Goal: Information Seeking & Learning: Learn about a topic

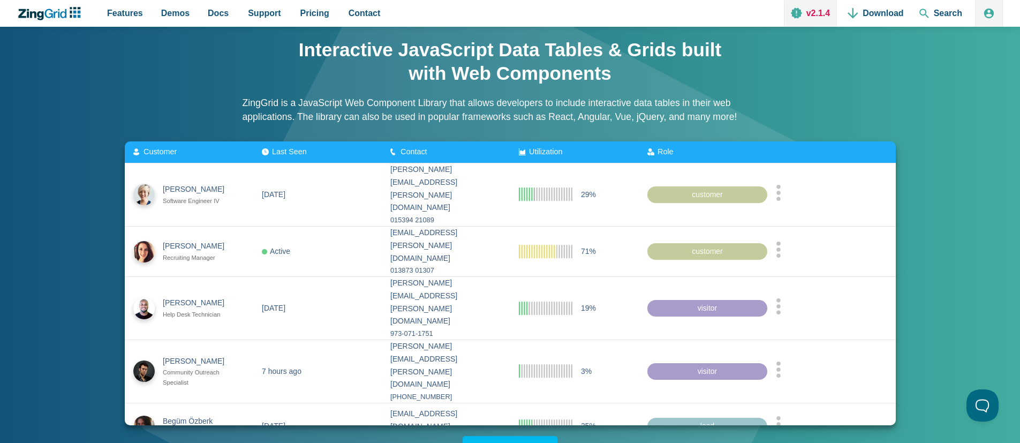
click at [830, 14] on link "v2.1.4" at bounding box center [810, 13] width 53 height 27
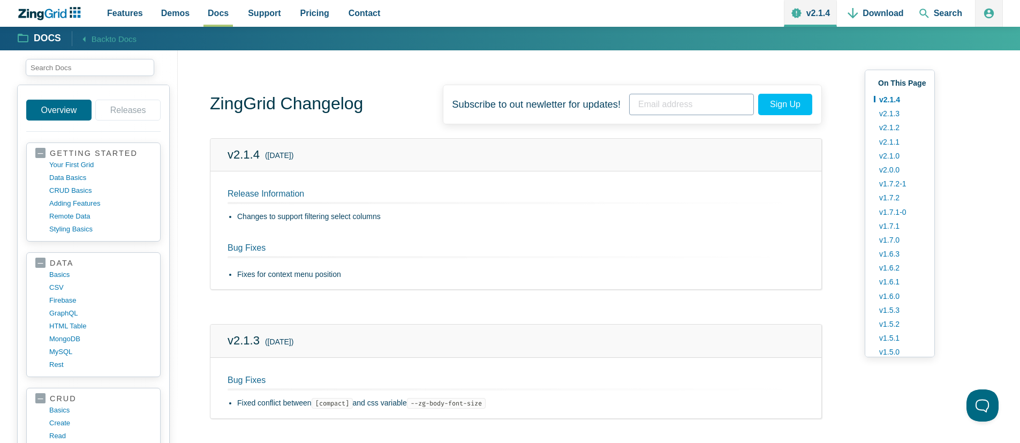
click at [300, 217] on li "Changes to support filtering select columns" at bounding box center [520, 216] width 567 height 13
click at [938, 12] on span "Search" at bounding box center [940, 13] width 52 height 27
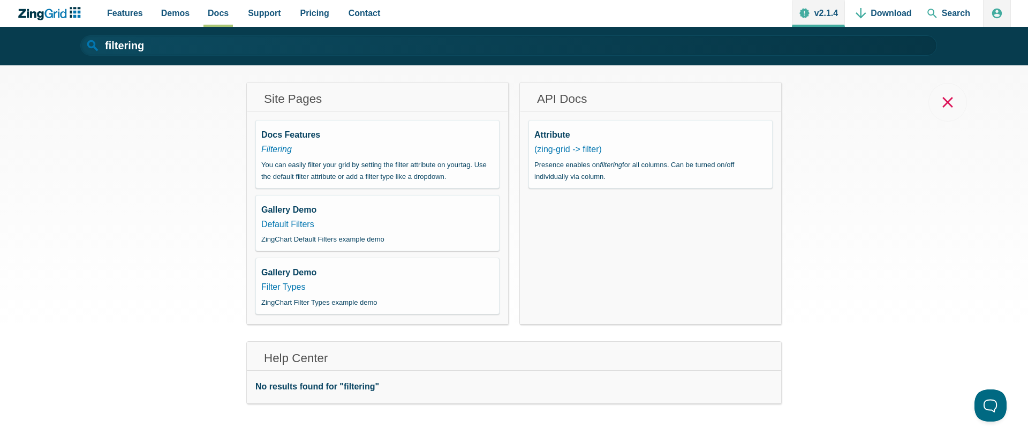
scroll to position [9, 0]
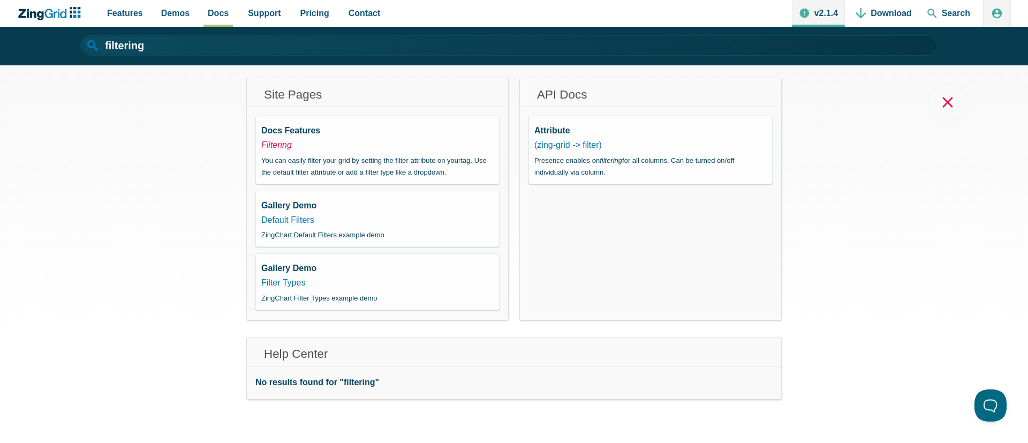
click at [285, 143] on em "Filtering" at bounding box center [276, 144] width 31 height 9
type input "Filtering"
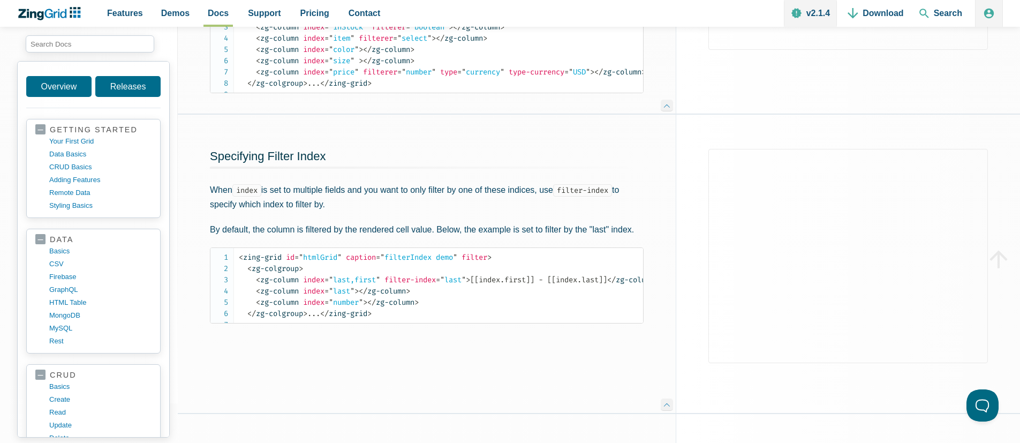
scroll to position [4452, 0]
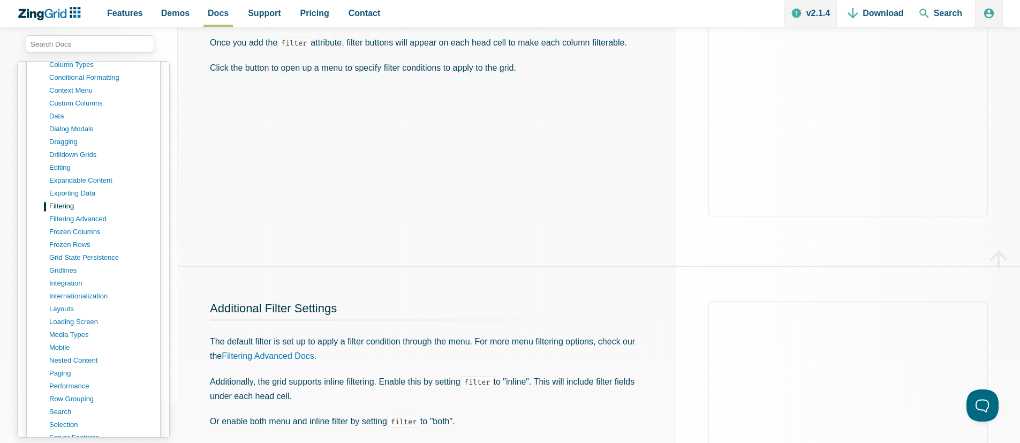
scroll to position [206, 0]
click at [307, 356] on link "Filtering Advanced Docs" at bounding box center [268, 354] width 93 height 9
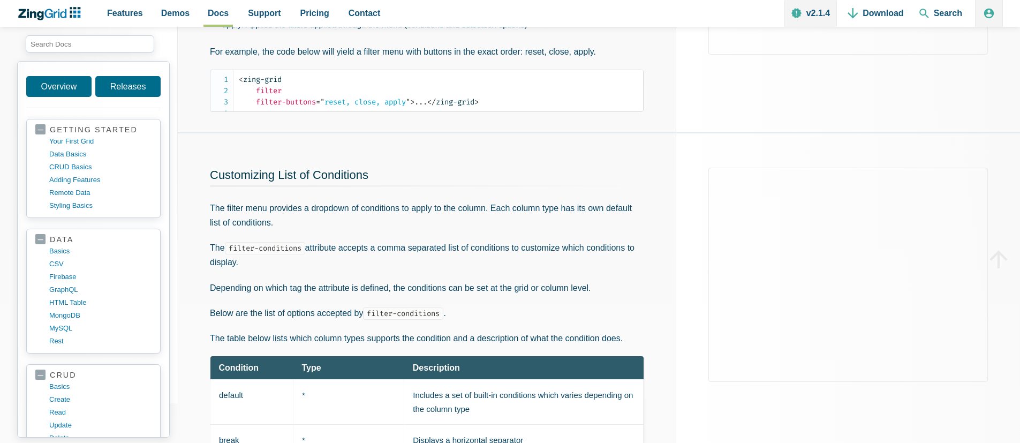
scroll to position [226, 0]
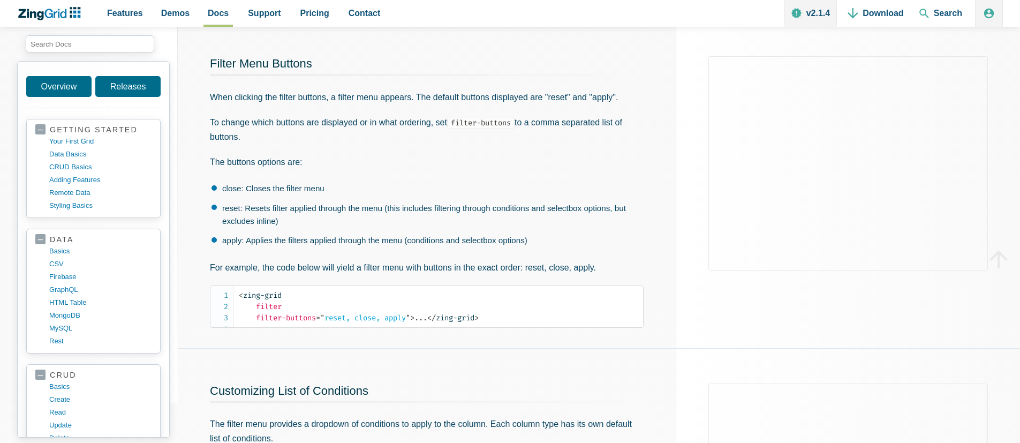
click at [480, 139] on p "To change which buttons are displayed or in what ordering, set filter-buttons t…" at bounding box center [427, 129] width 434 height 29
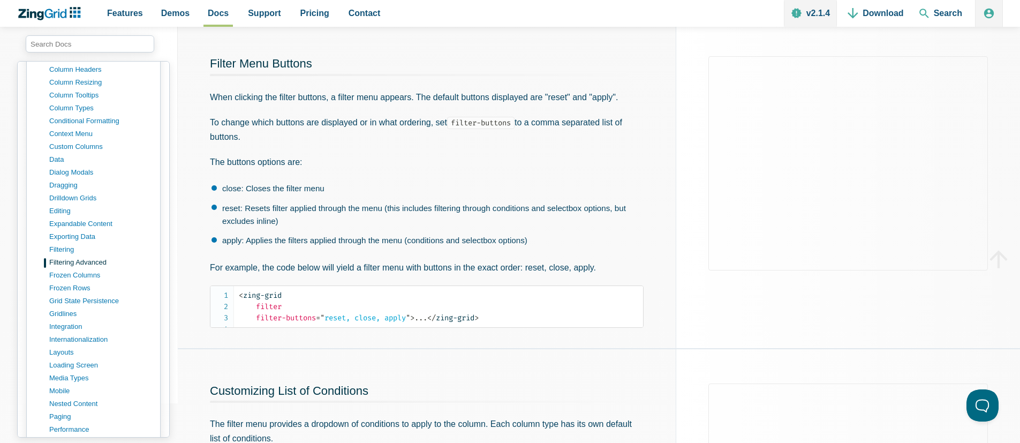
scroll to position [0, 0]
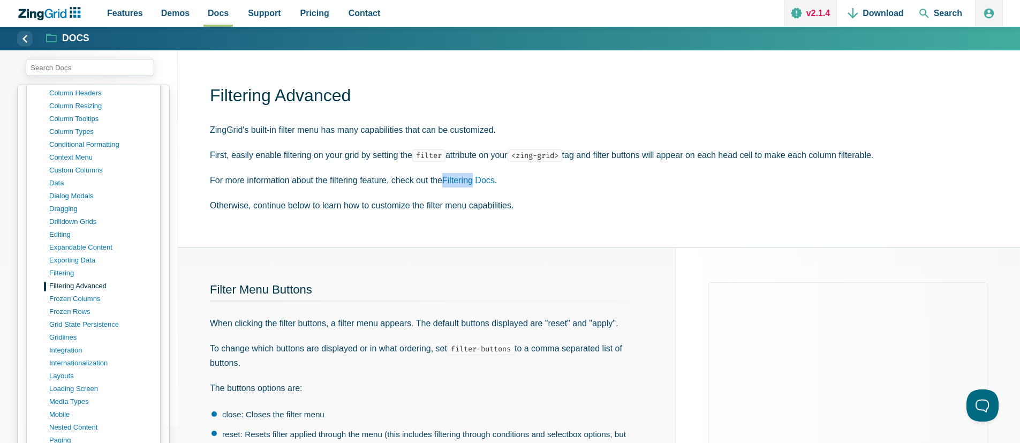
click at [808, 14] on link "v2.1.4" at bounding box center [810, 13] width 53 height 27
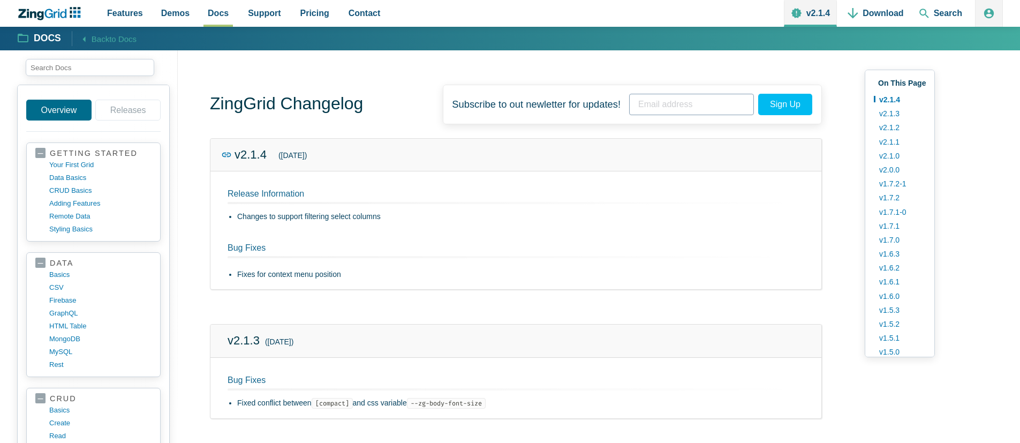
click at [229, 154] on icon "App Content" at bounding box center [226, 154] width 11 height 13
click at [228, 151] on icon "App Content" at bounding box center [226, 154] width 11 height 13
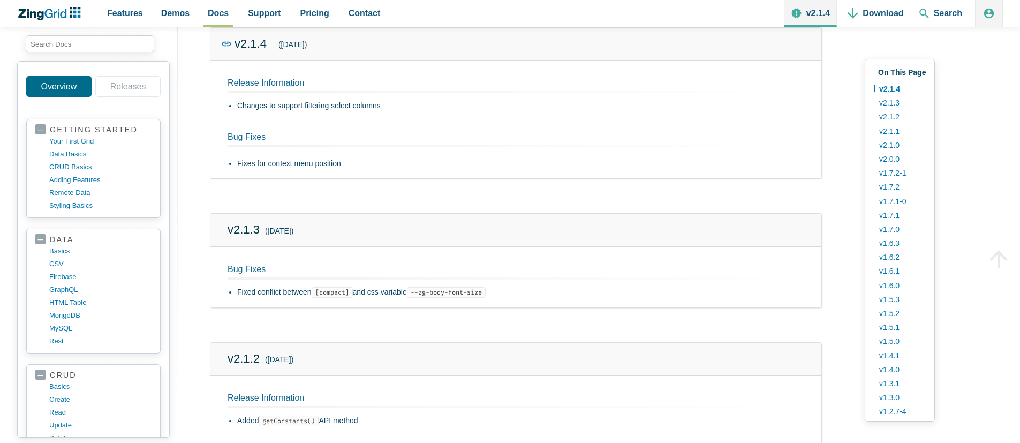
scroll to position [39, 0]
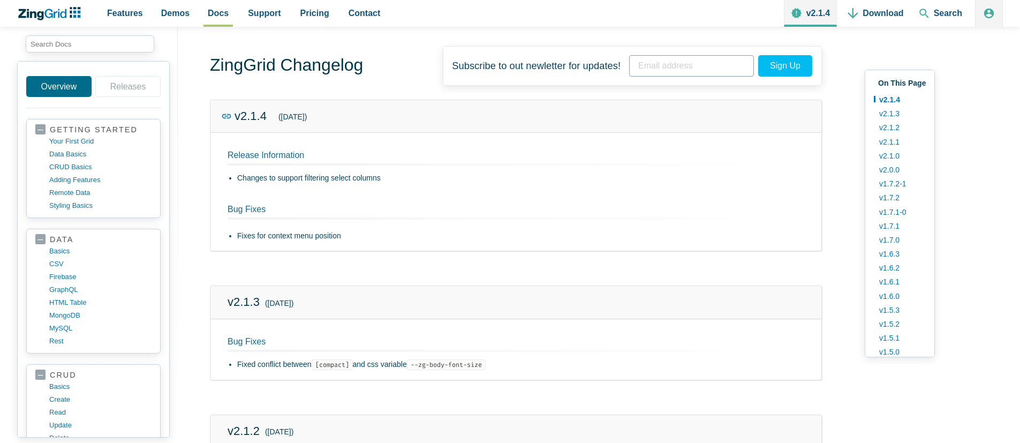
click at [222, 117] on use "App Content" at bounding box center [226, 115] width 9 height 4
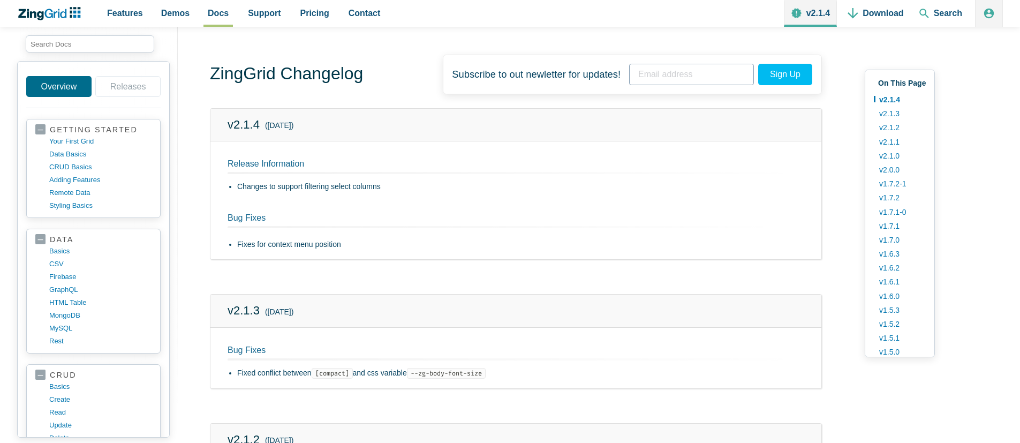
scroll to position [0, 0]
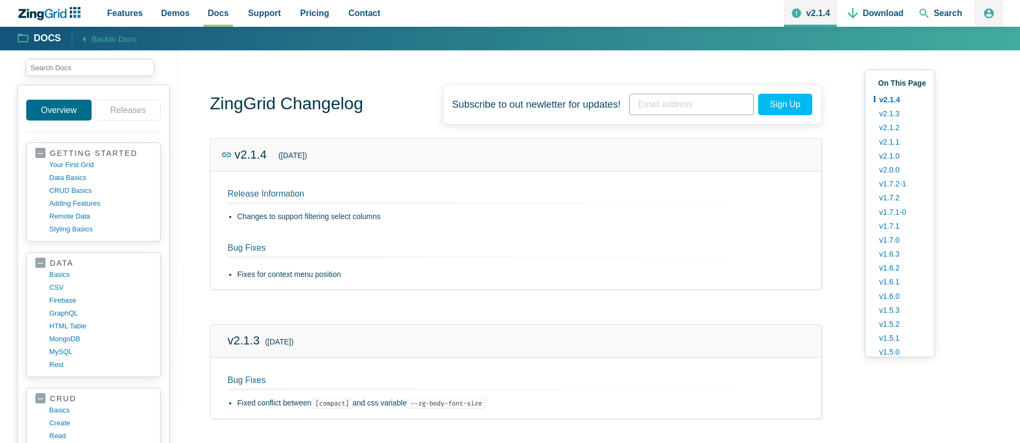
click at [224, 155] on icon "App Content" at bounding box center [226, 154] width 11 height 13
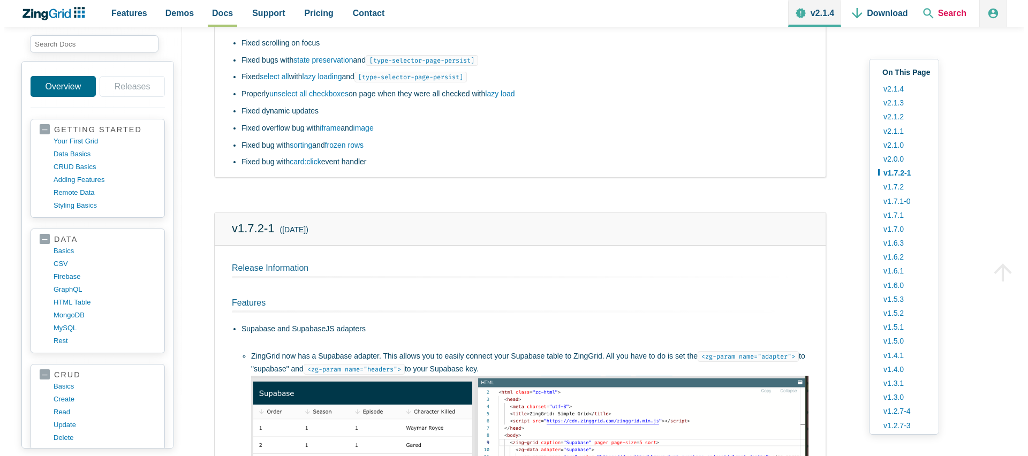
scroll to position [2349, 0]
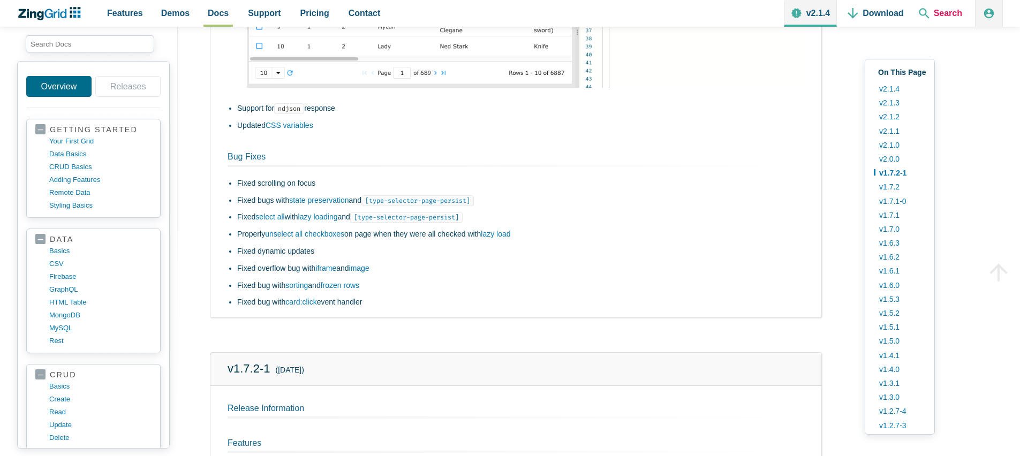
click at [926, 16] on span "Search" at bounding box center [940, 13] width 52 height 27
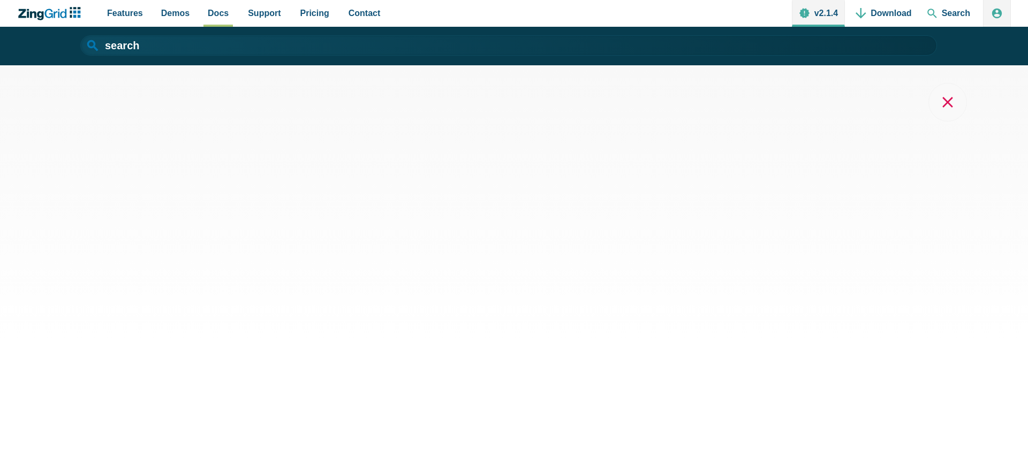
click at [841, 48] on input "search" at bounding box center [508, 45] width 857 height 20
type input "search"
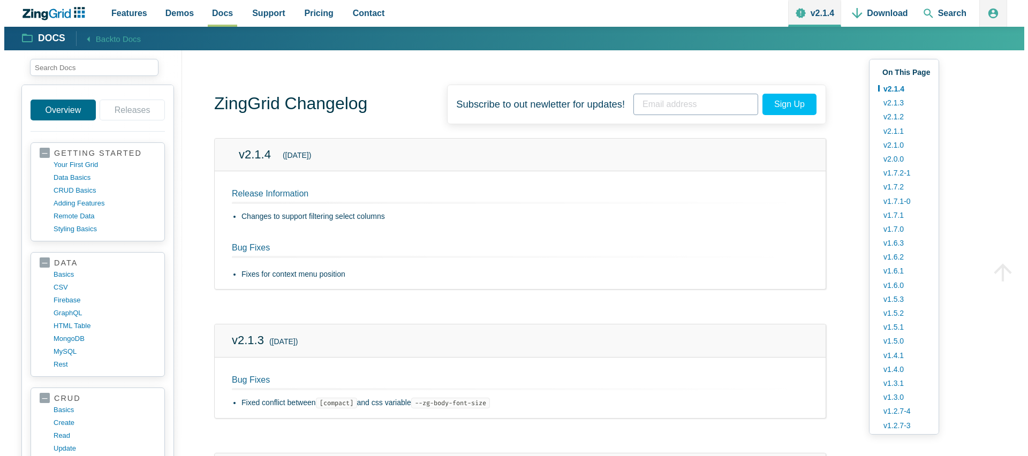
scroll to position [147, 0]
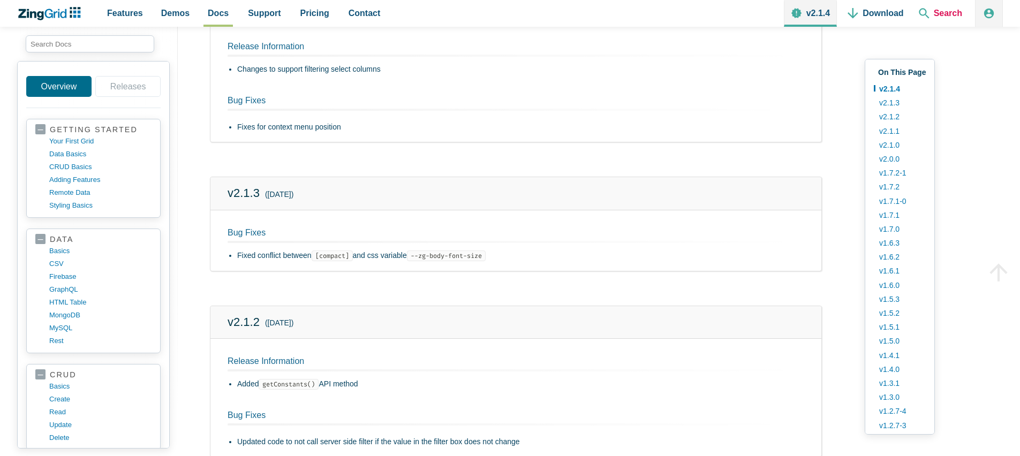
click at [938, 10] on span "Search" at bounding box center [940, 13] width 52 height 27
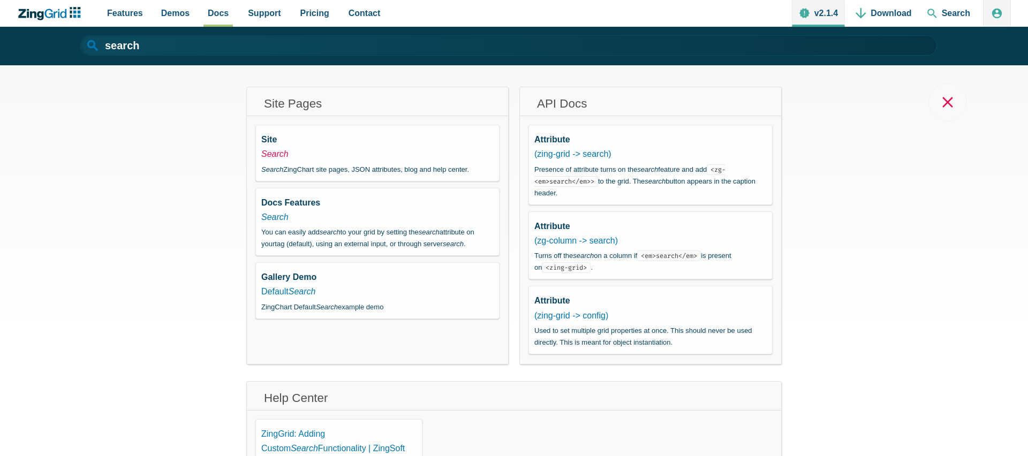
click at [279, 152] on em "Search" at bounding box center [274, 153] width 27 height 9
type input "Search"
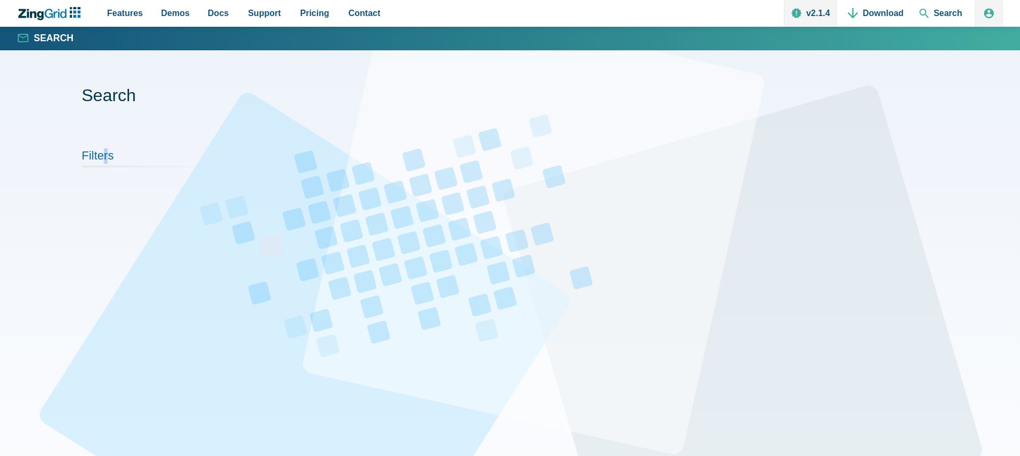
click at [104, 162] on h2 "Filters" at bounding box center [149, 158] width 134 height 20
click at [102, 160] on h2 "Filters" at bounding box center [149, 158] width 134 height 20
click at [41, 11] on icon "ZingChart Logo. Click to return to the homepage" at bounding box center [49, 13] width 69 height 13
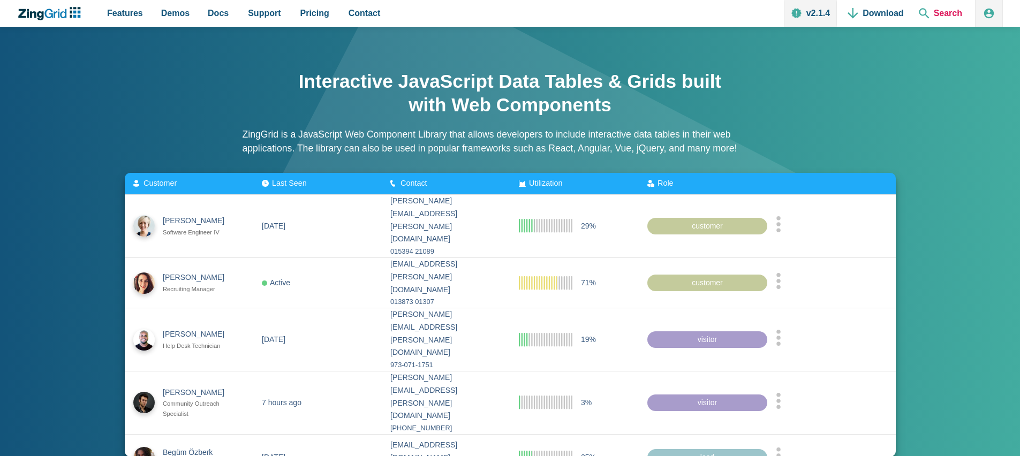
click at [944, 8] on span "Search" at bounding box center [940, 13] width 52 height 27
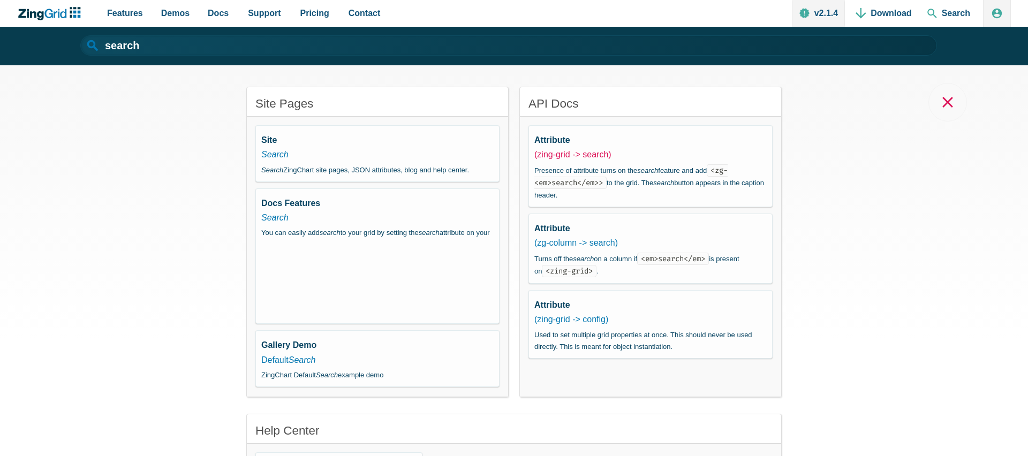
click at [570, 156] on link "(zing-grid -> search)" at bounding box center [572, 154] width 77 height 9
type input "search"
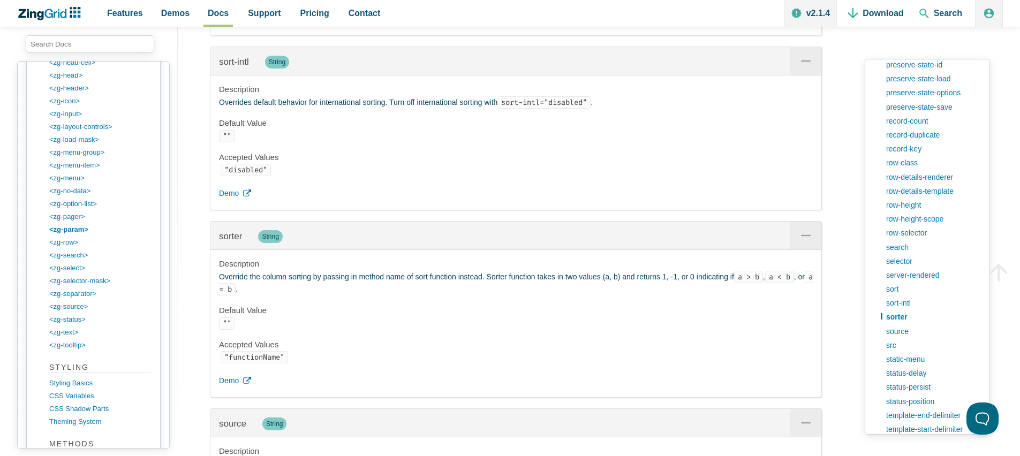
scroll to position [21370, 0]
